Goal: Transaction & Acquisition: Purchase product/service

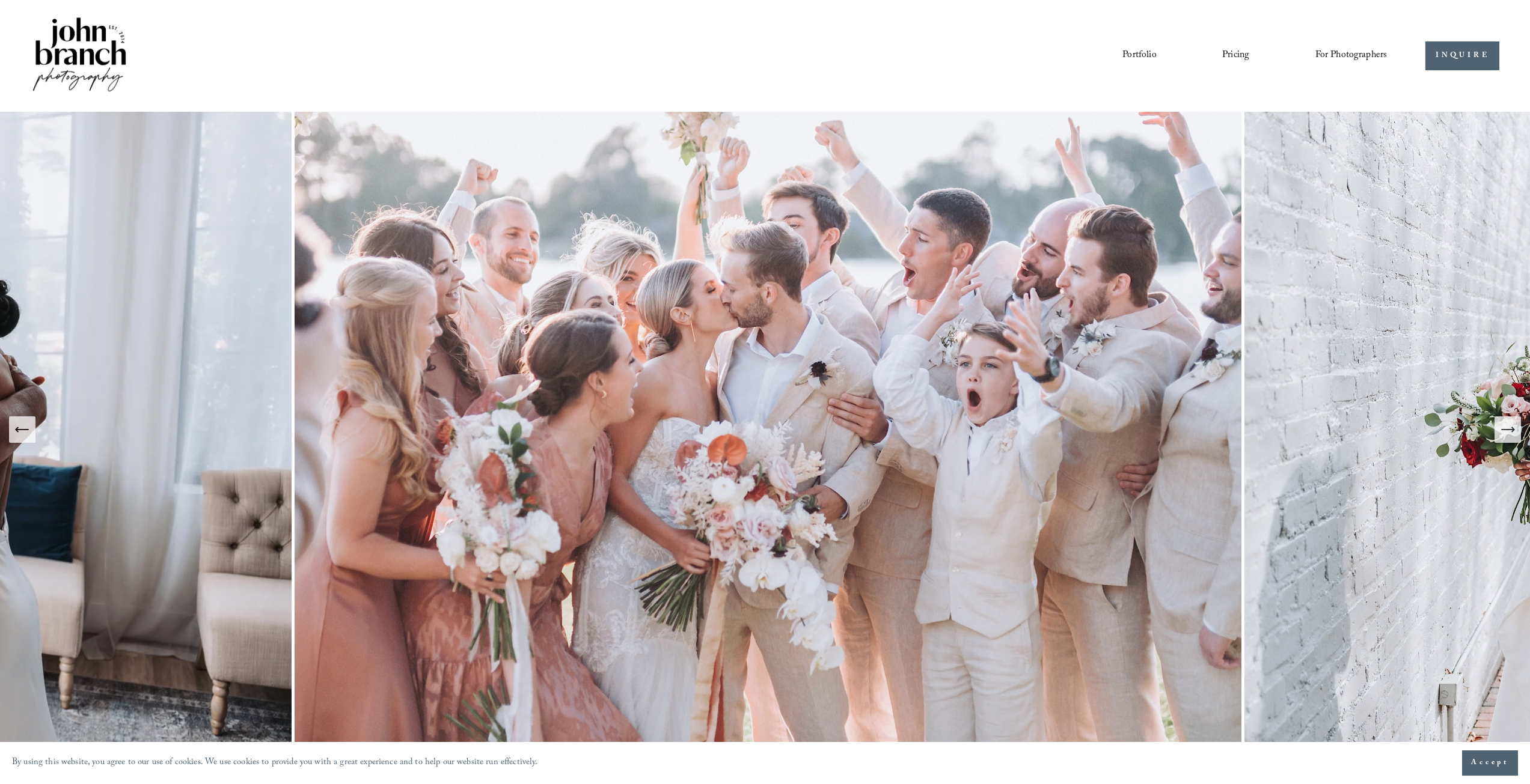
click at [0, 0] on span "Presets" at bounding box center [0, 0] width 0 height 0
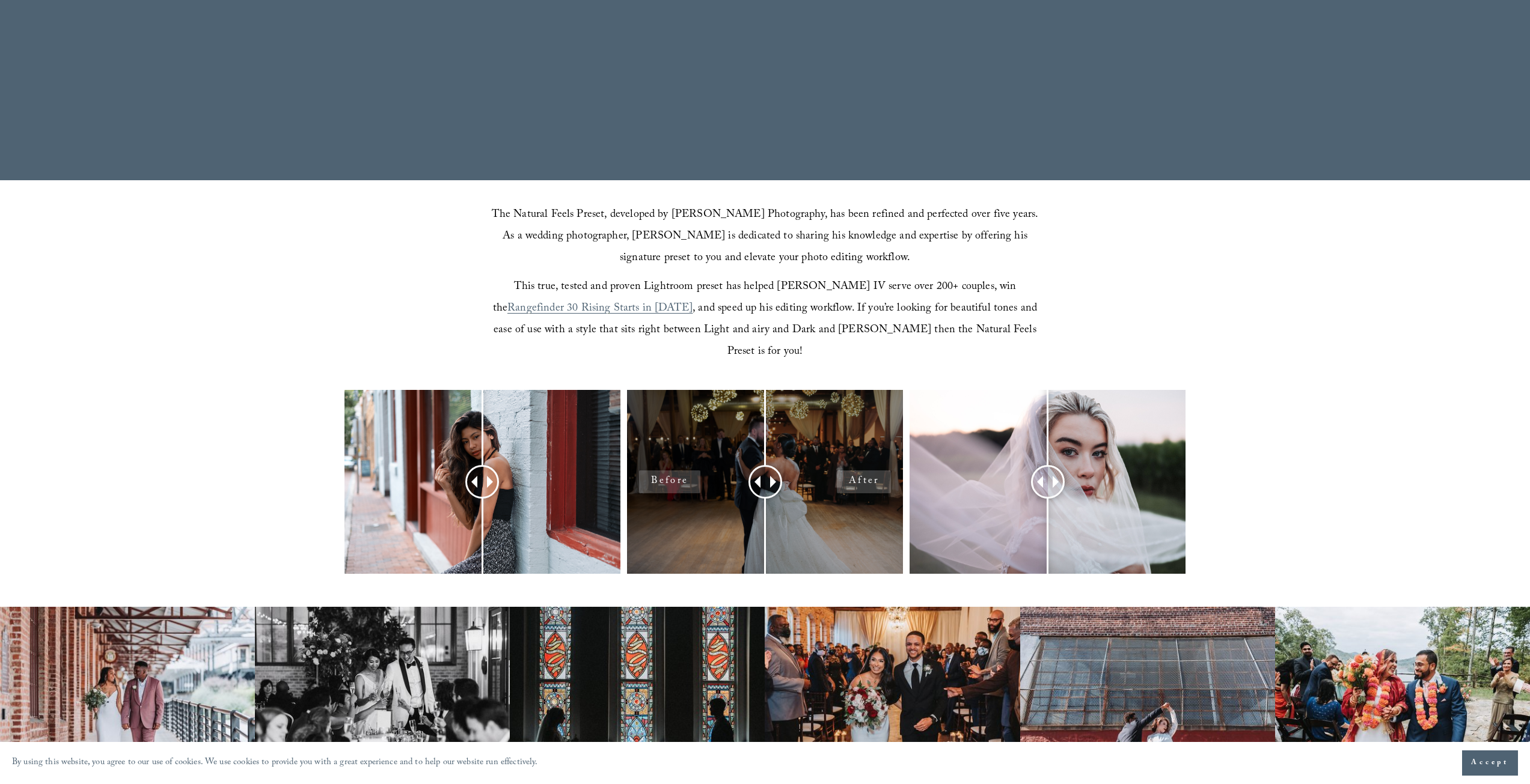
scroll to position [341, 0]
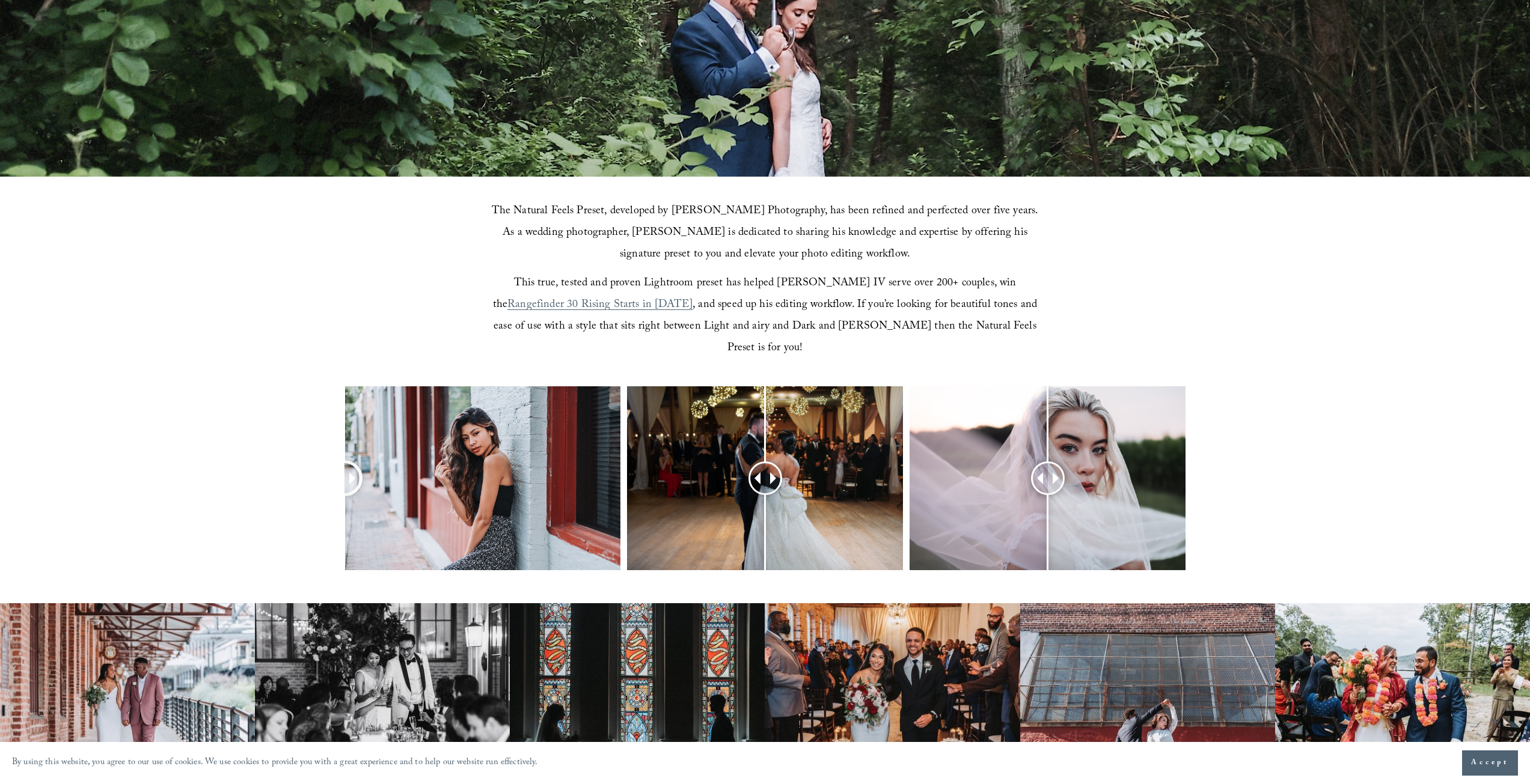
drag, startPoint x: 481, startPoint y: 456, endPoint x: 302, endPoint y: 474, distance: 179.9
click at [302, 474] on div at bounding box center [765, 494] width 1530 height 216
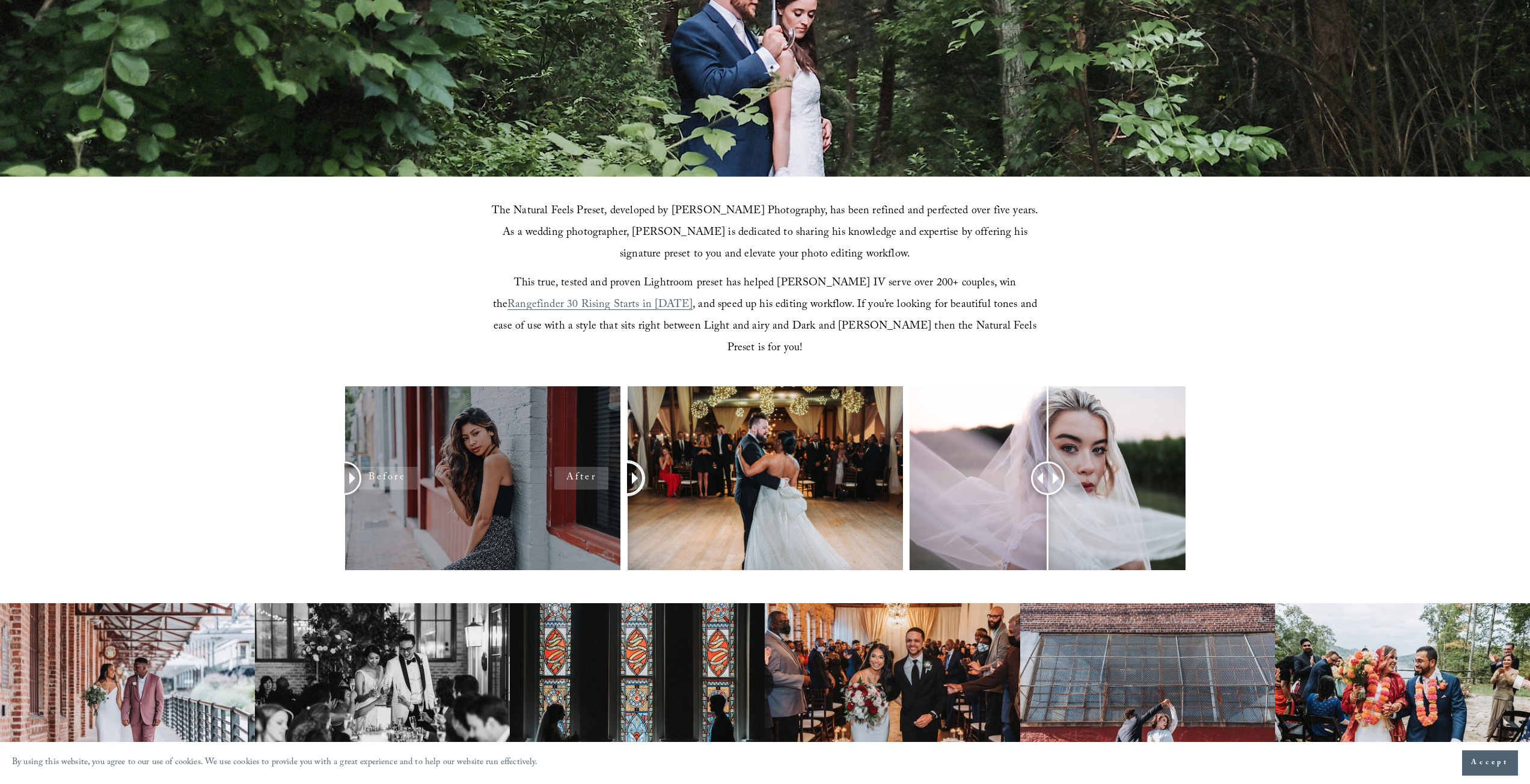
drag, startPoint x: 768, startPoint y: 463, endPoint x: 615, endPoint y: 479, distance: 153.8
click at [615, 479] on div at bounding box center [765, 494] width 1530 height 216
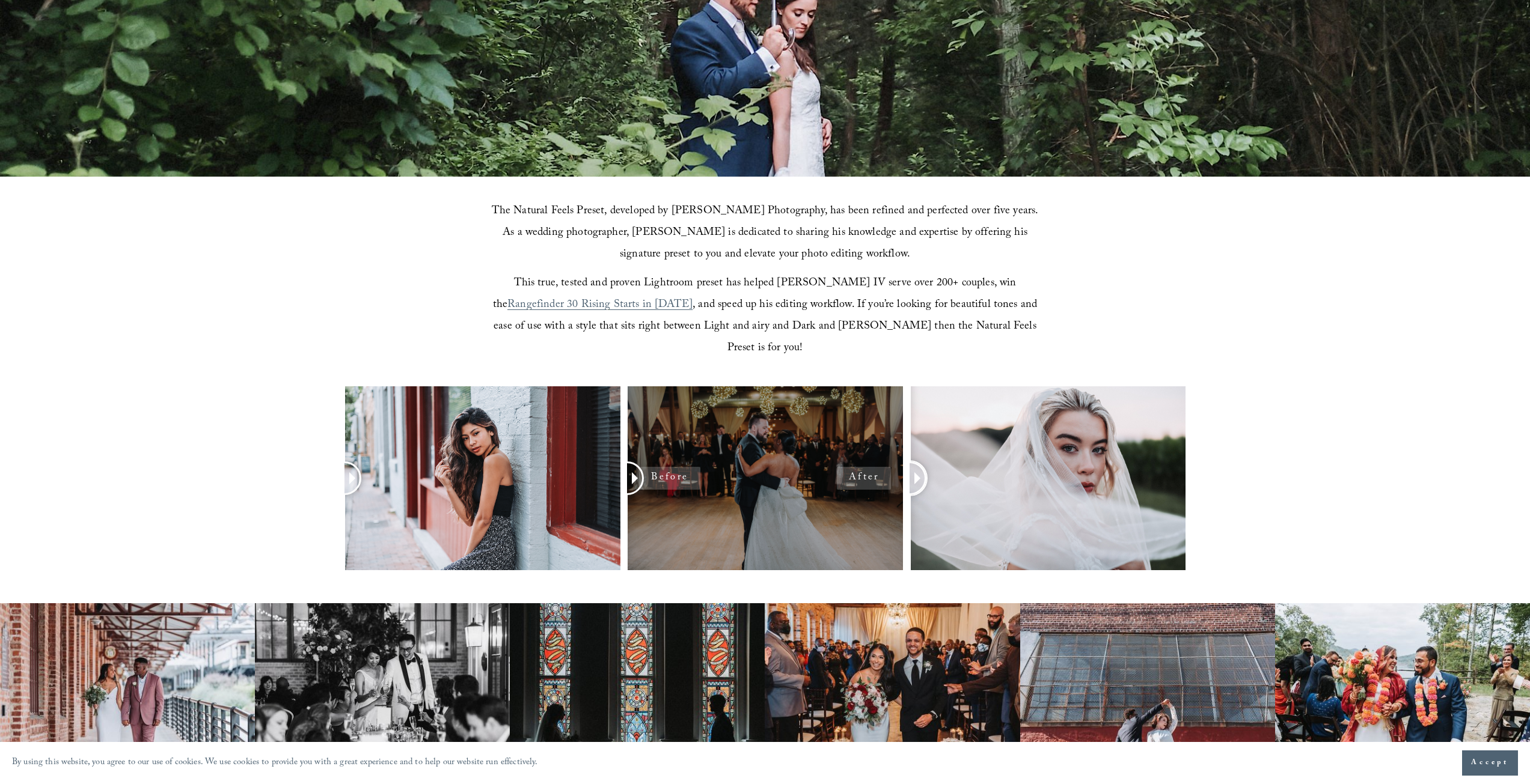
drag, startPoint x: 1067, startPoint y: 463, endPoint x: 877, endPoint y: 497, distance: 193.0
click at [877, 497] on div at bounding box center [765, 494] width 1530 height 216
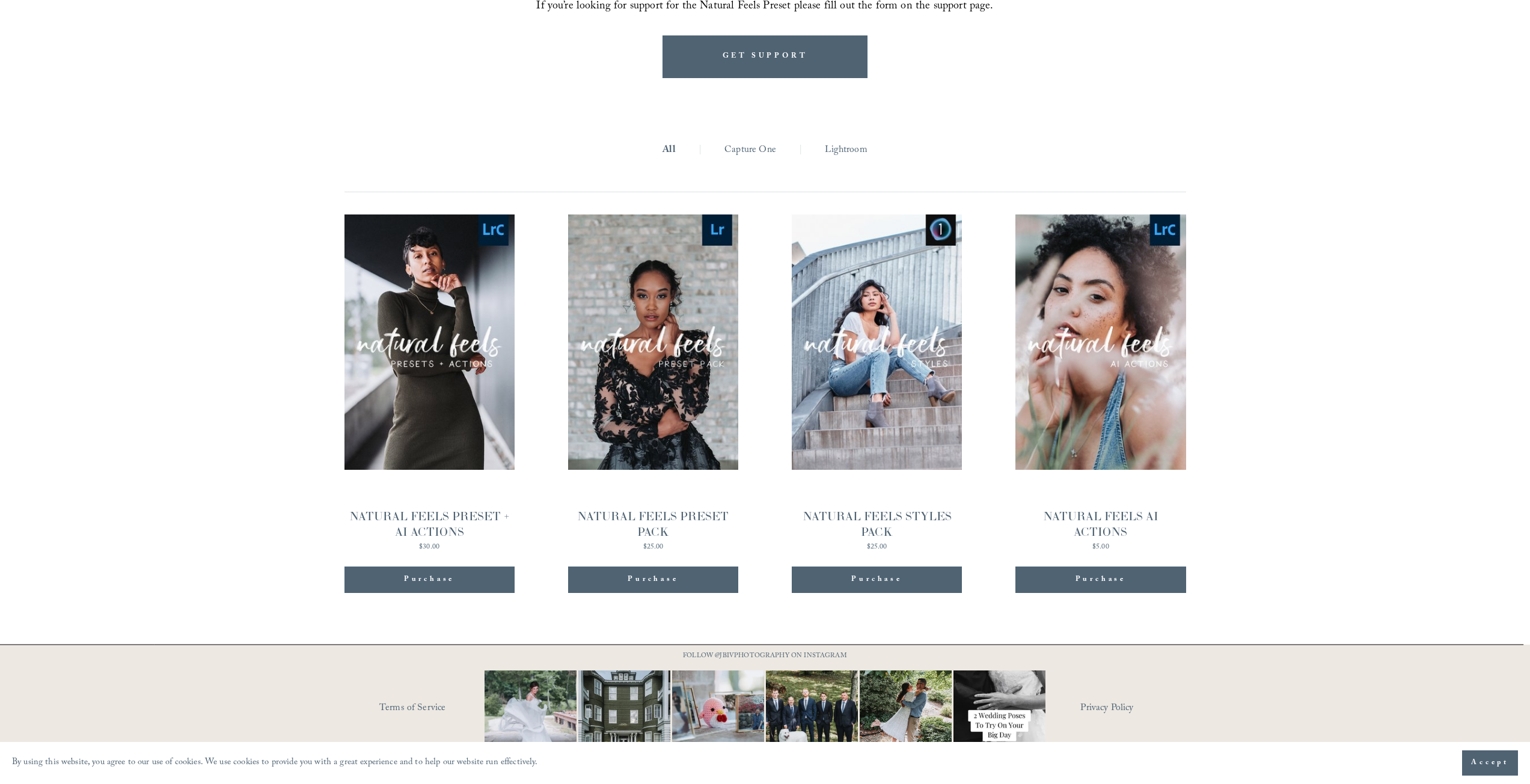
scroll to position [1345, 0]
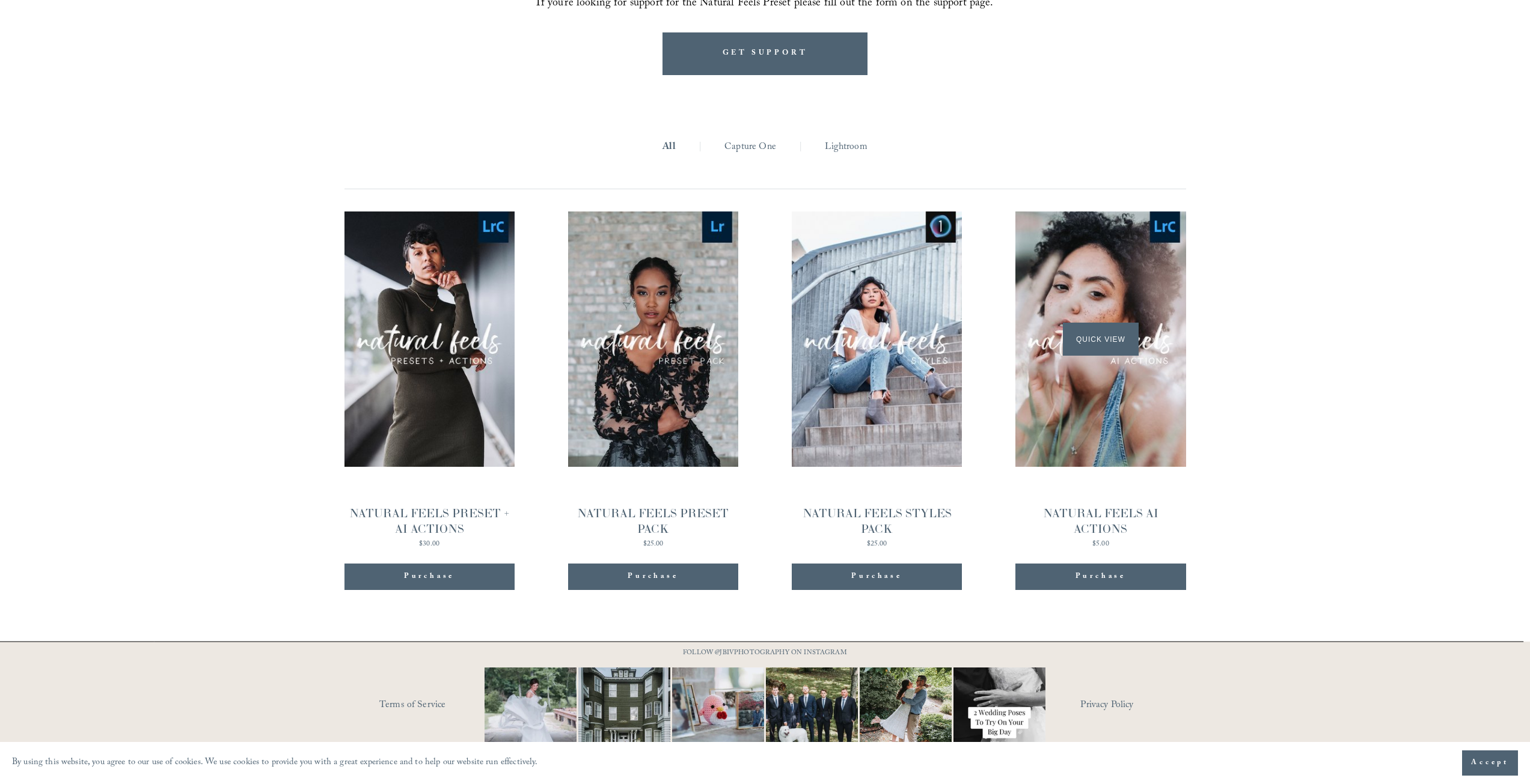
click at [1113, 364] on div "Quick View" at bounding box center [1100, 339] width 170 height 256
click at [450, 330] on span "Quick View" at bounding box center [429, 339] width 75 height 33
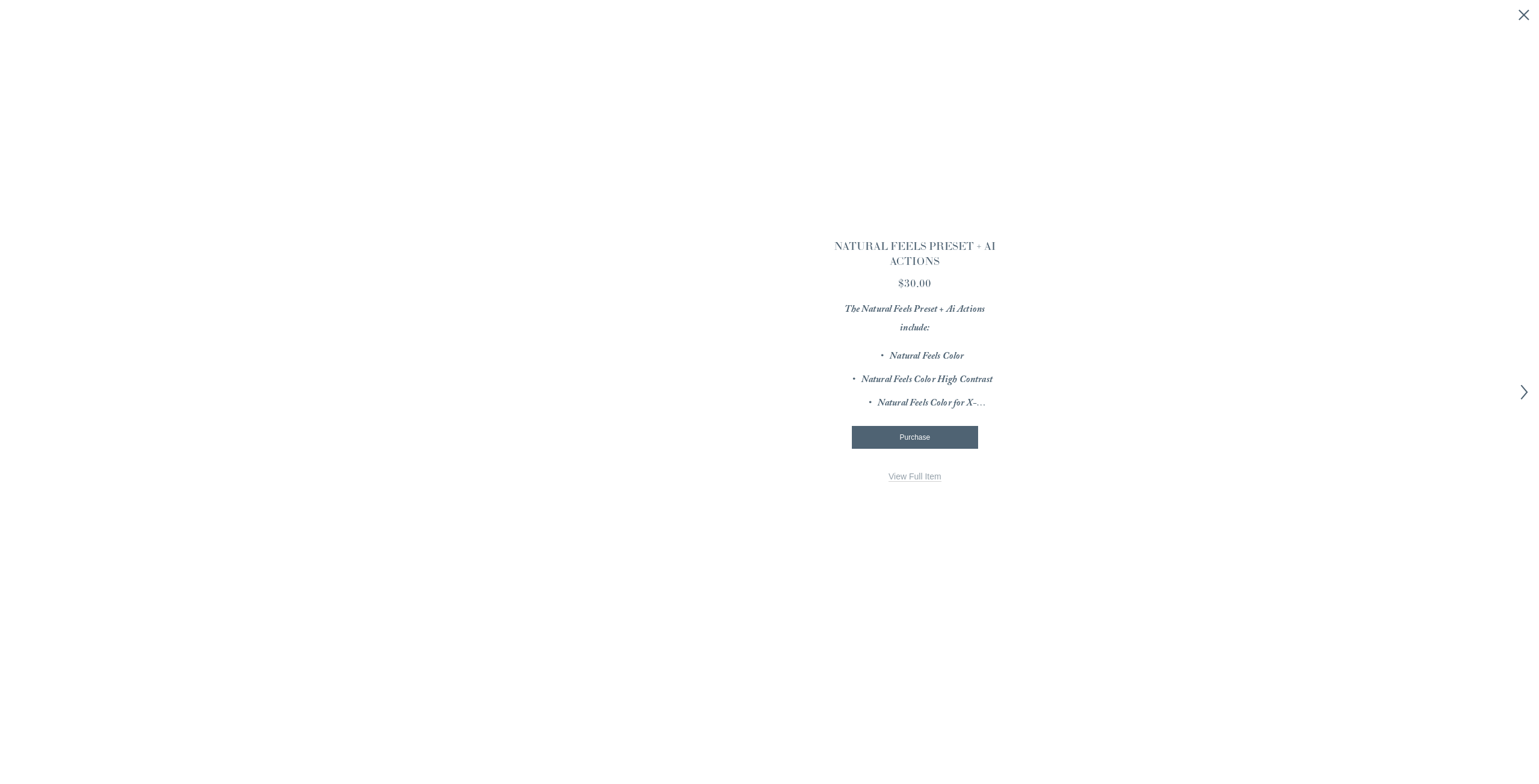
scroll to position [0, 72]
click at [904, 475] on link "View Full Item" at bounding box center [914, 477] width 53 height 10
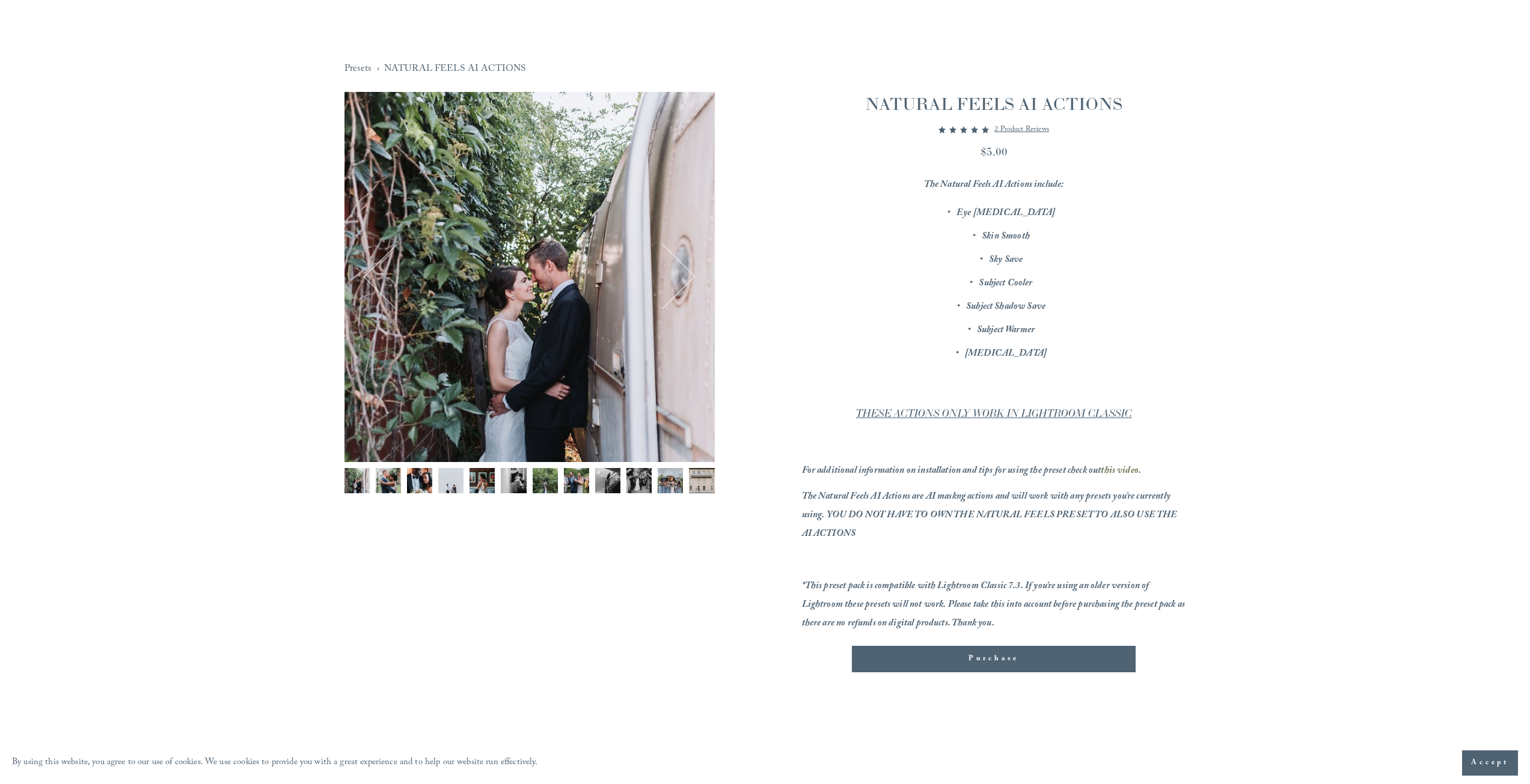
scroll to position [100, 0]
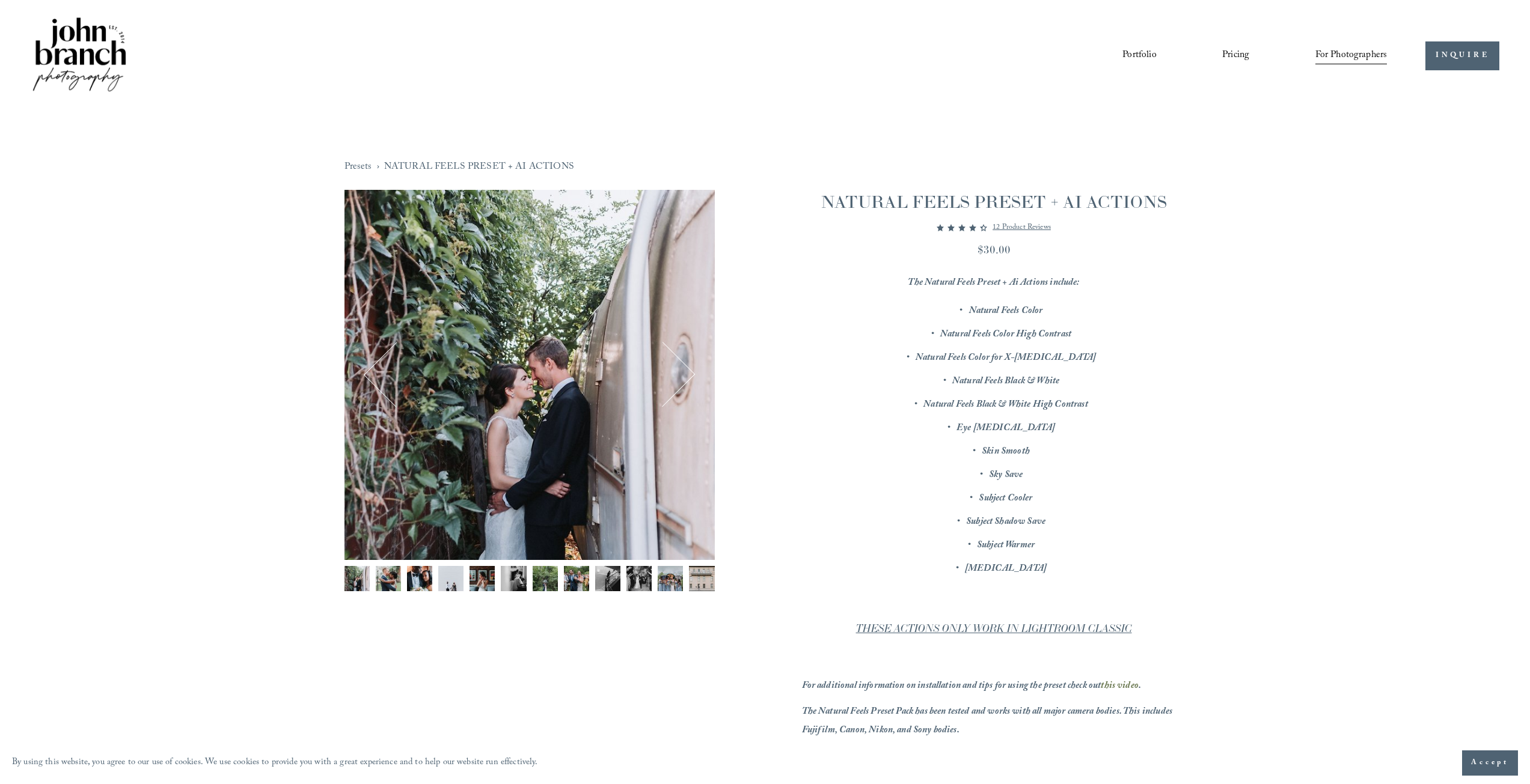
click at [674, 372] on button "Next" at bounding box center [662, 375] width 58 height 58
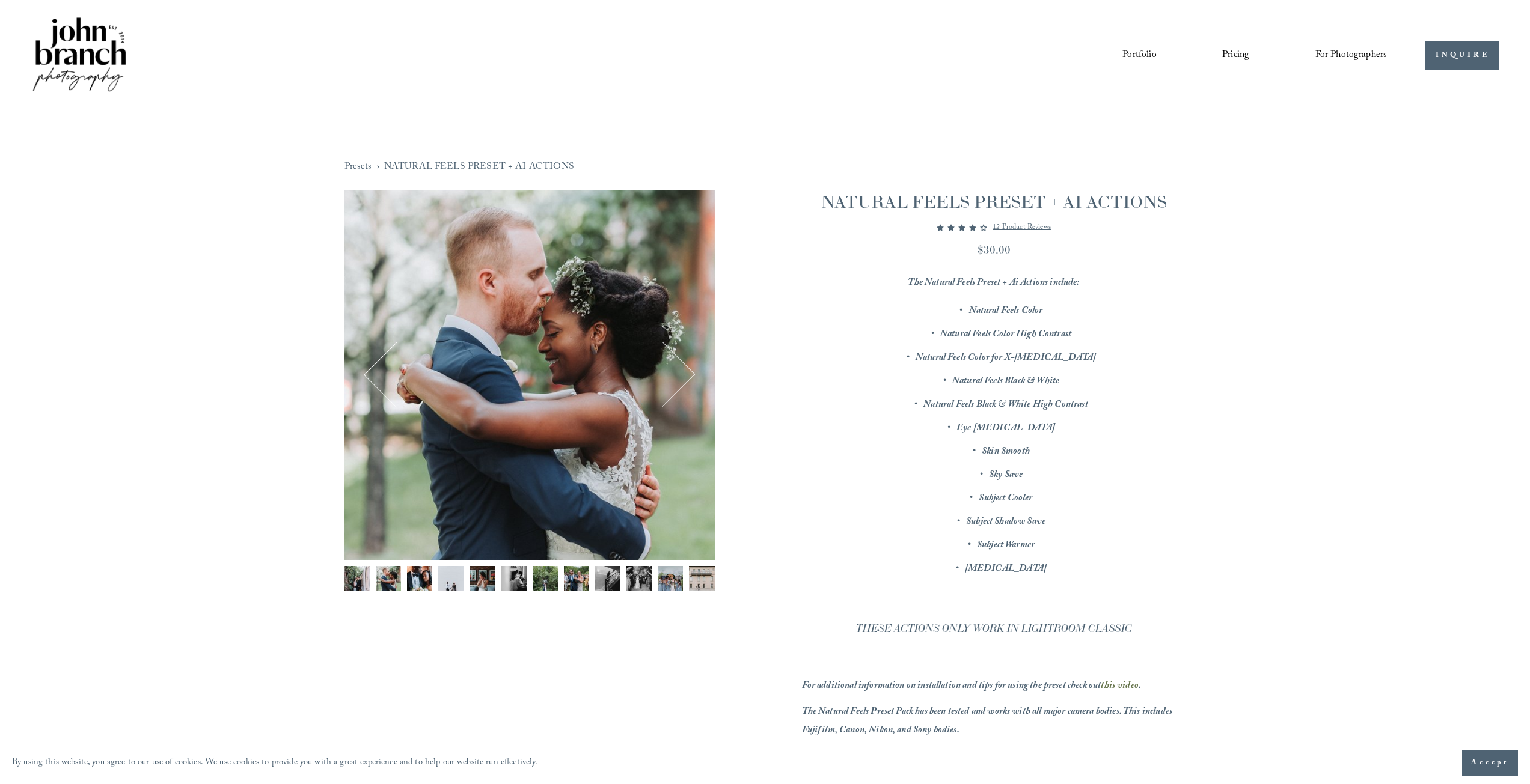
drag, startPoint x: 675, startPoint y: 371, endPoint x: 684, endPoint y: 372, distance: 9.1
click at [683, 372] on button "Next" at bounding box center [662, 375] width 58 height 58
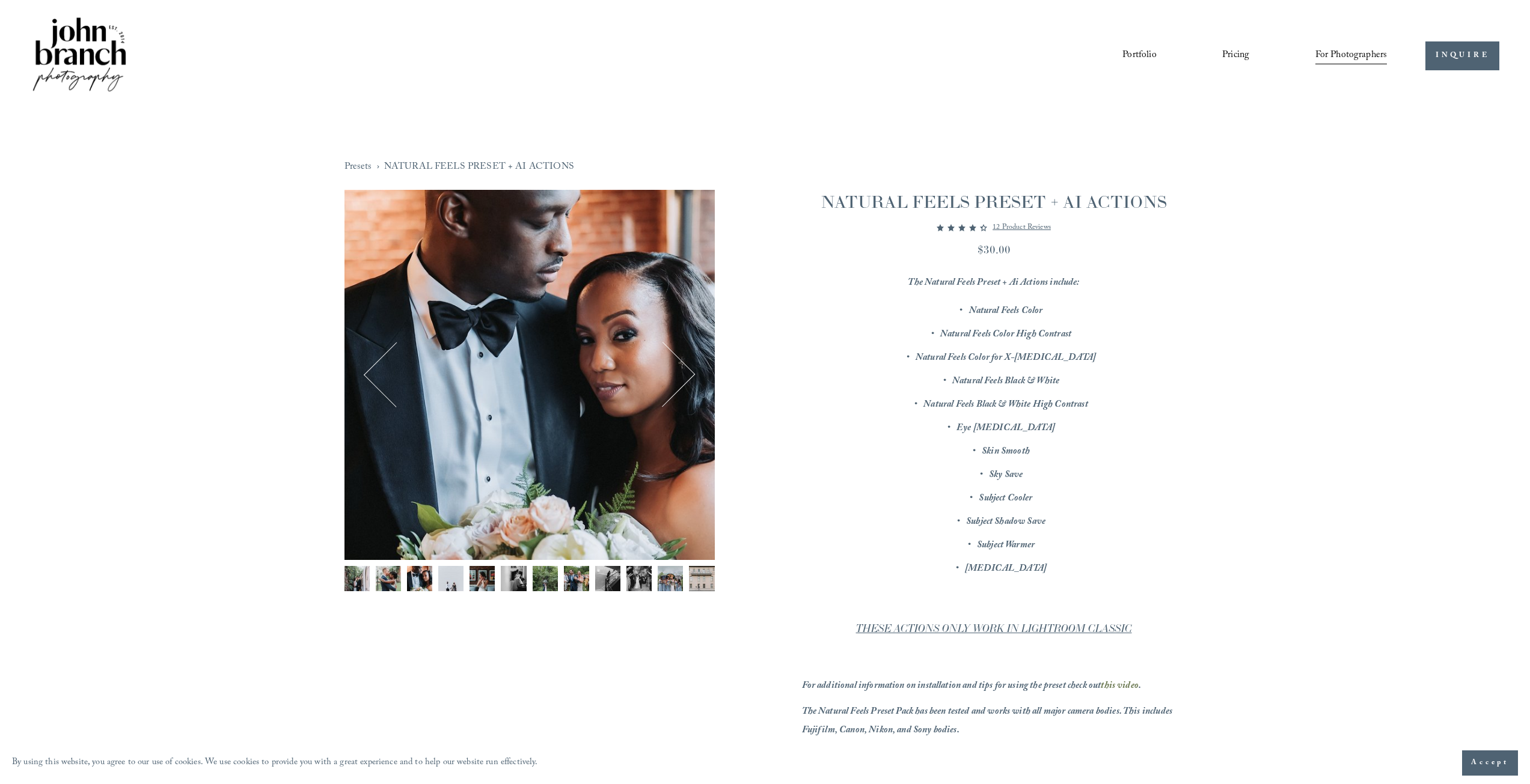
click at [687, 376] on button "Next" at bounding box center [662, 375] width 58 height 58
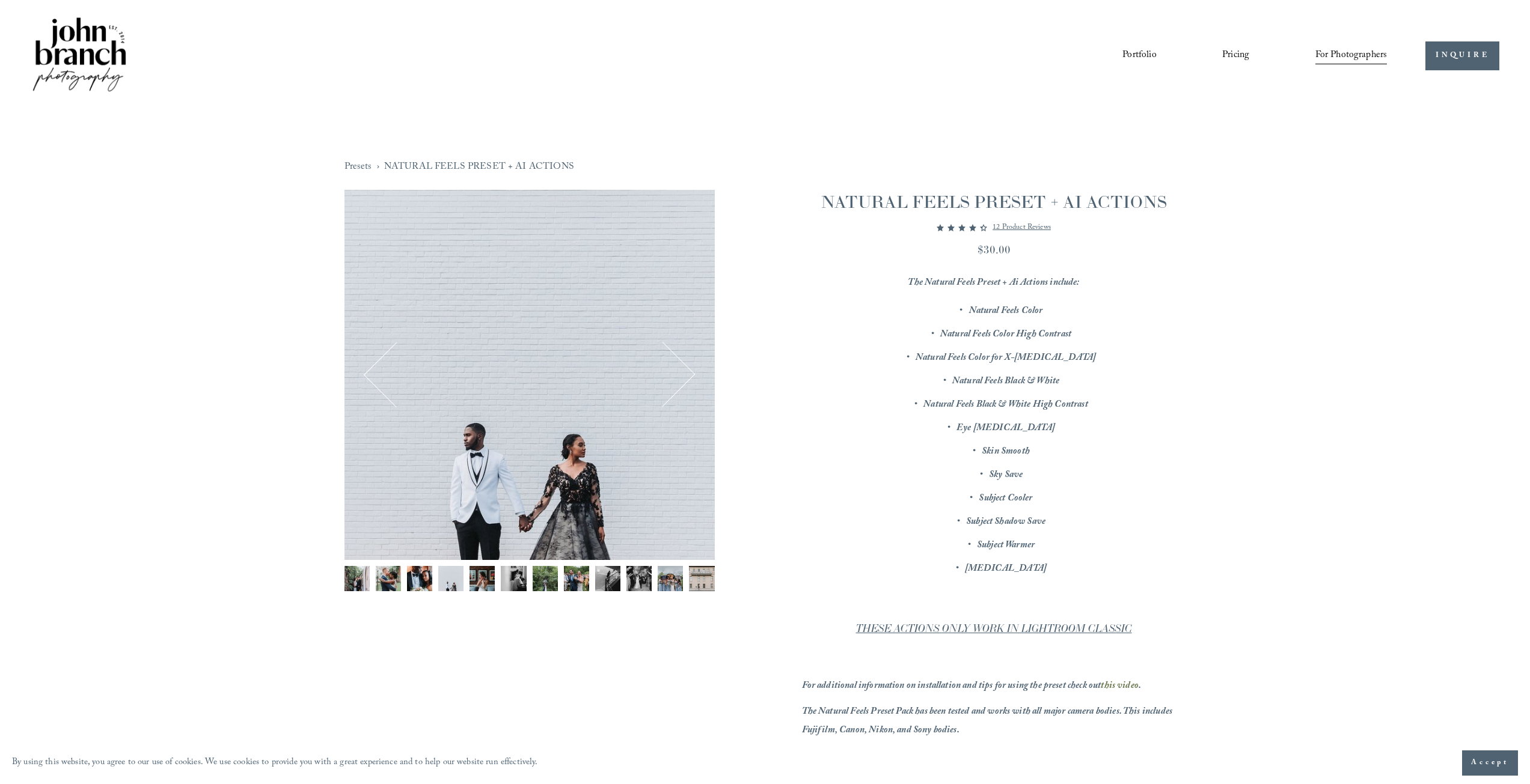
click at [687, 376] on button "Next" at bounding box center [662, 375] width 58 height 58
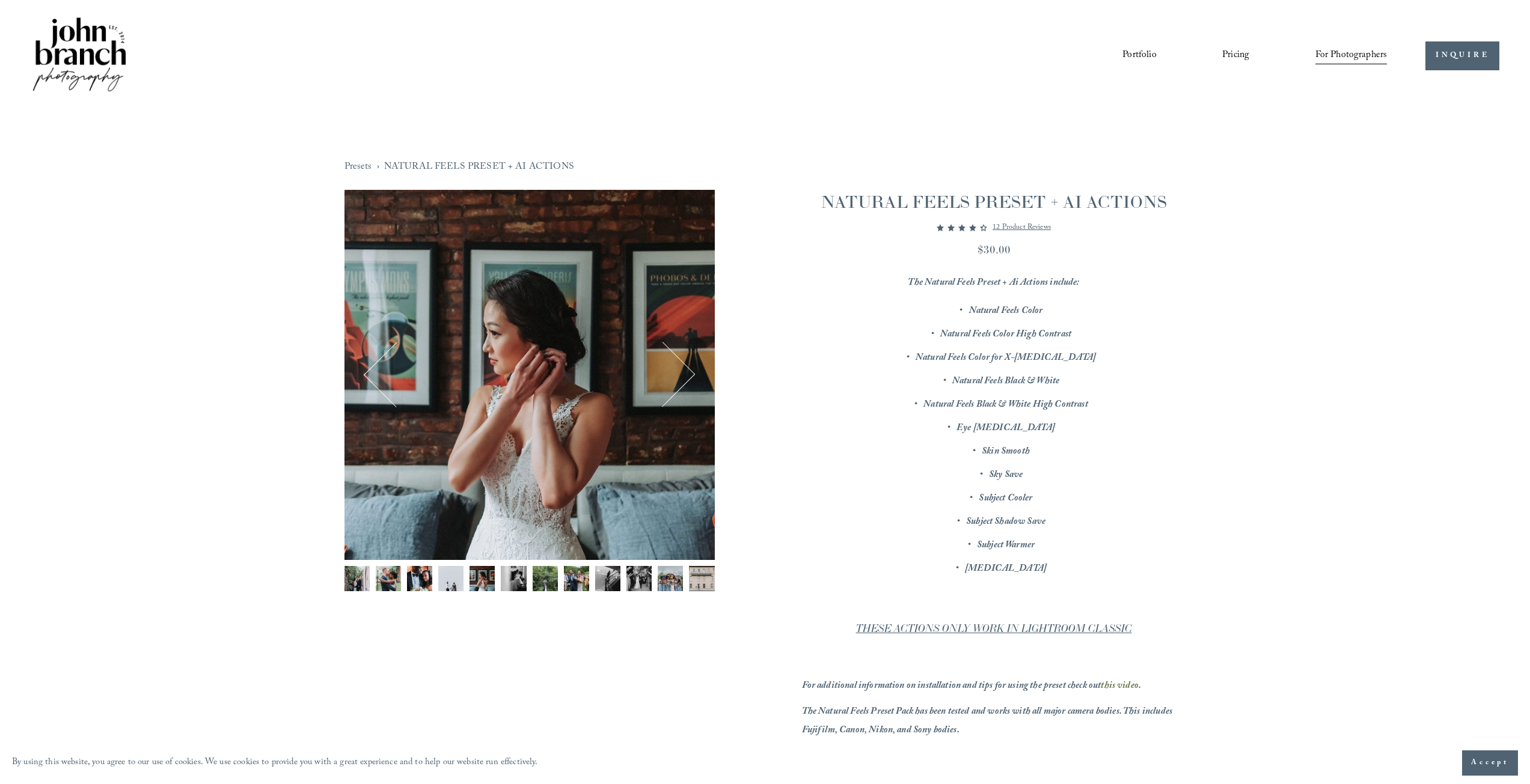
click at [687, 376] on button "Next" at bounding box center [662, 375] width 58 height 58
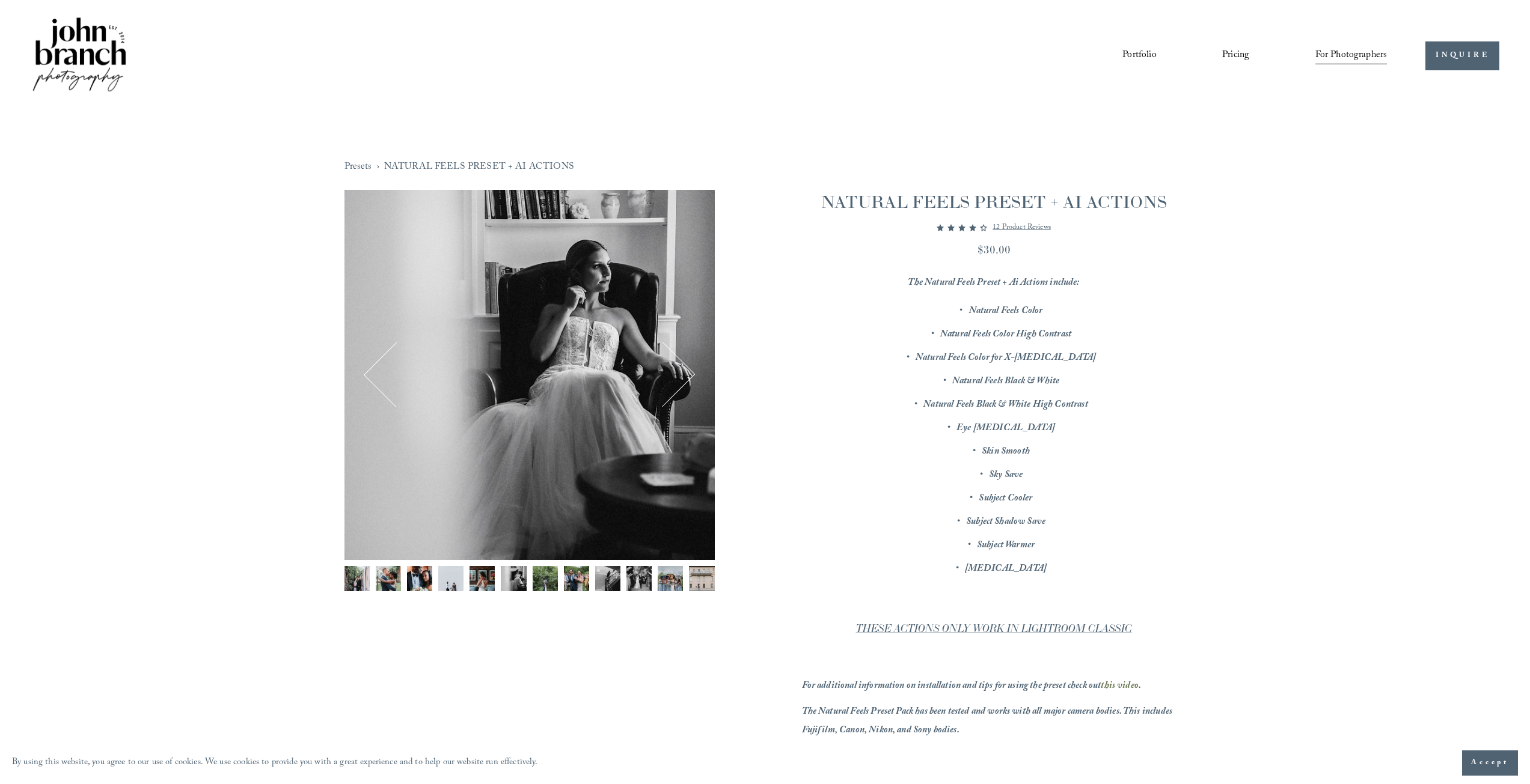
click at [687, 376] on button "Next" at bounding box center [662, 375] width 58 height 58
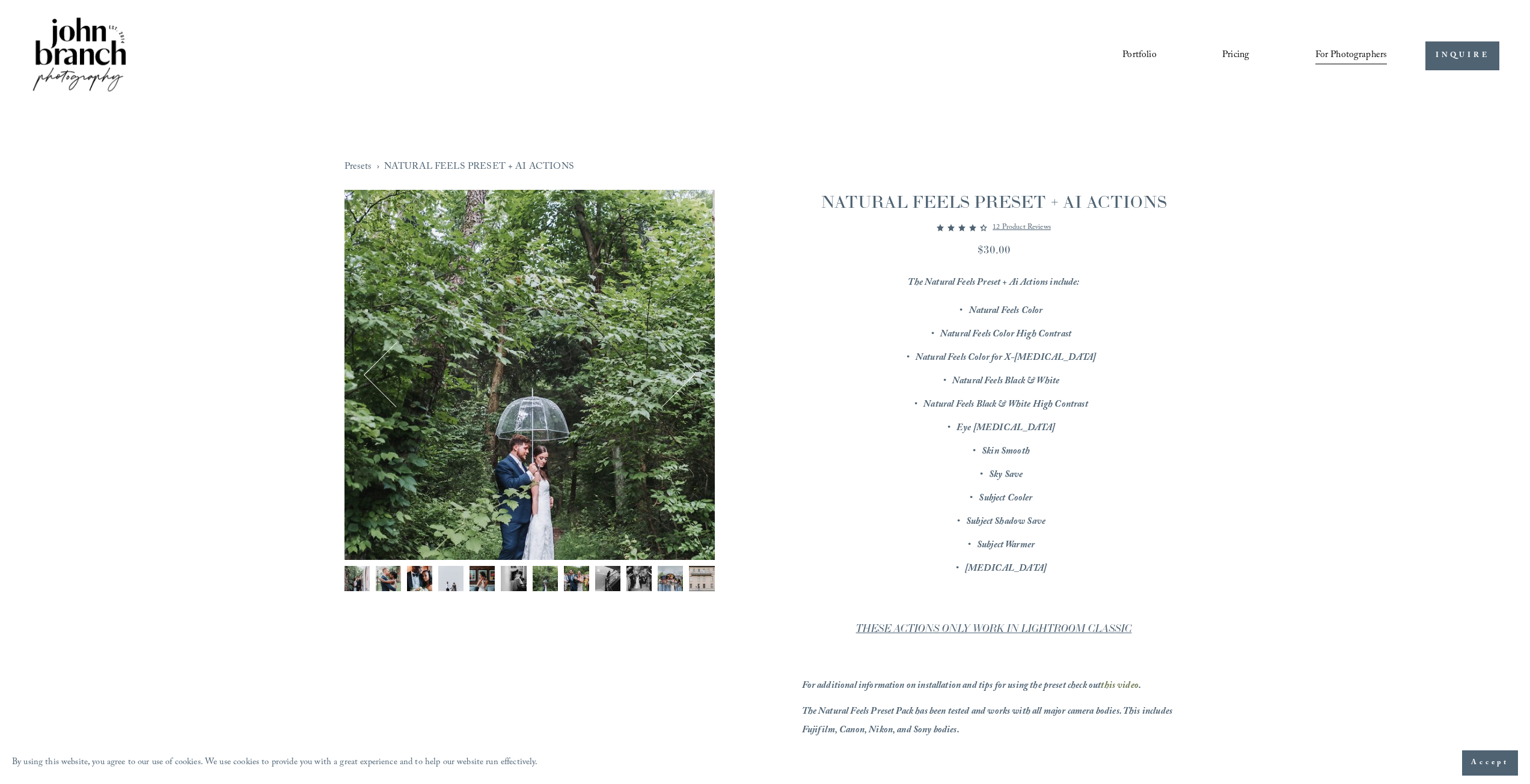
click at [687, 376] on button "Next" at bounding box center [662, 375] width 58 height 58
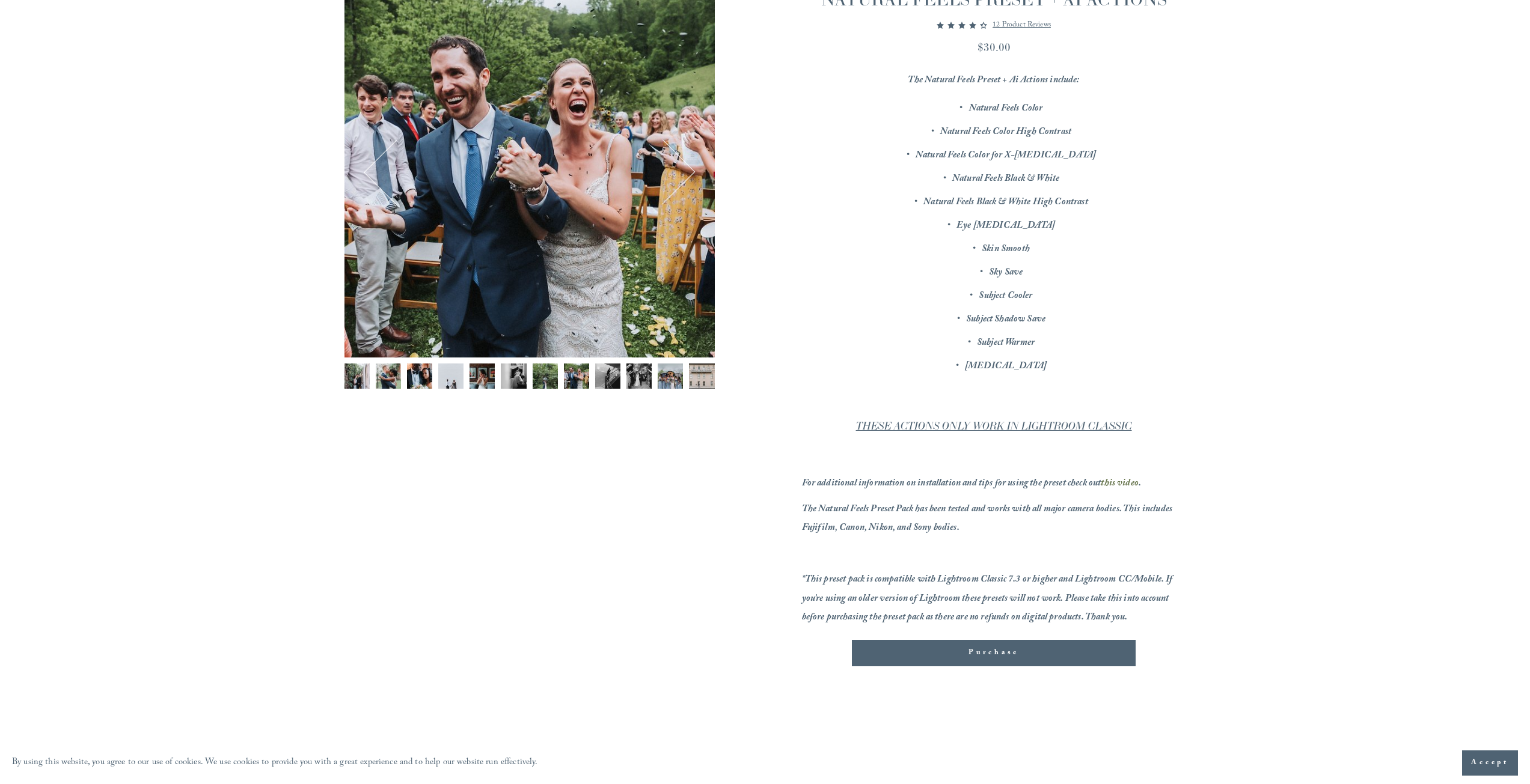
scroll to position [180, 0]
